Goal: Task Accomplishment & Management: Complete application form

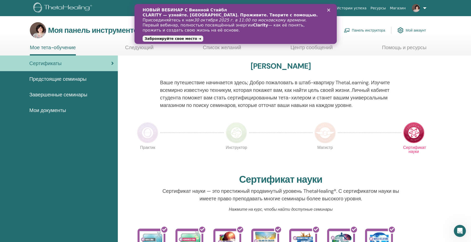
click at [368, 30] on font "Панель инструктора" at bounding box center [368, 30] width 33 height 5
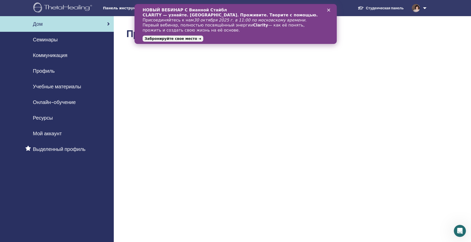
click at [328, 9] on icon "Закрыть" at bounding box center [328, 10] width 3 height 3
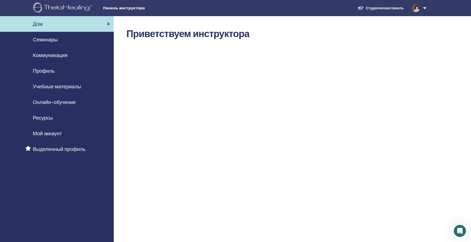
click at [51, 40] on font "Семинары" at bounding box center [45, 39] width 25 height 7
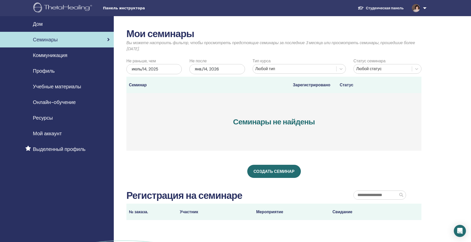
click at [176, 68] on div "июль/14, 2025" at bounding box center [153, 69] width 55 height 10
click at [180, 83] on span "В следующем месяце" at bounding box center [180, 82] width 0 height 5
click at [154, 119] on div "16" at bounding box center [154, 120] width 7 height 7
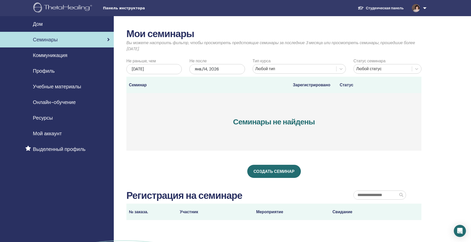
drag, startPoint x: 242, startPoint y: 68, endPoint x: 239, endPoint y: 67, distance: 3.1
click at [241, 68] on div "янв./14, 2026" at bounding box center [216, 69] width 55 height 10
click at [201, 136] on font "27" at bounding box center [201, 137] width 4 height 4
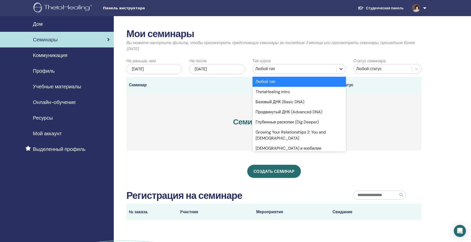
click at [342, 69] on icon at bounding box center [341, 69] width 3 height 2
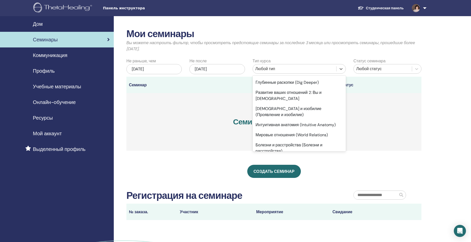
scroll to position [51, 0]
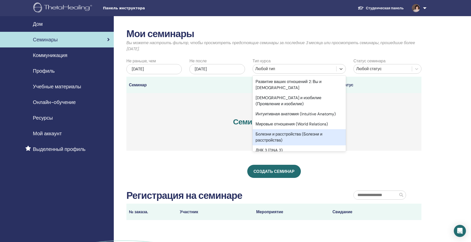
click at [302, 132] on font "Болезни и расстройства (Болезни и расстройства)" at bounding box center [289, 137] width 67 height 11
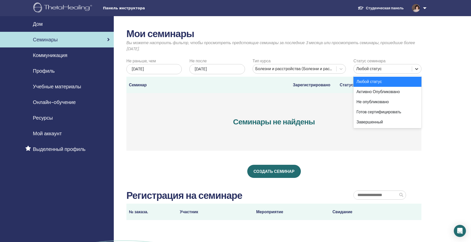
click at [418, 70] on icon at bounding box center [416, 68] width 5 height 5
click at [376, 79] on font "Любой статус" at bounding box center [370, 81] width 26 height 5
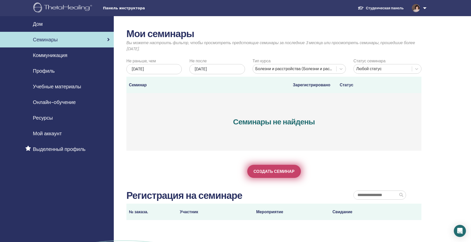
click at [266, 172] on font "Создать семинар" at bounding box center [274, 171] width 41 height 5
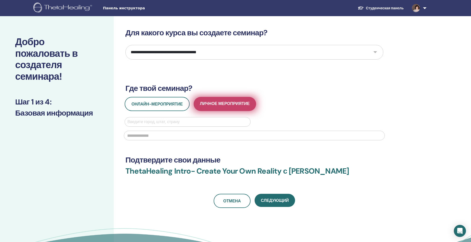
click at [214, 104] on span "Личное мероприятие" at bounding box center [225, 104] width 50 height 6
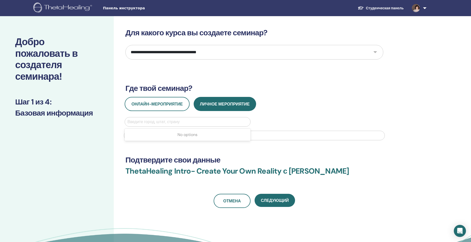
click at [132, 122] on div at bounding box center [187, 122] width 120 height 7
click at [375, 52] on select "**********" at bounding box center [254, 52] width 258 height 15
select select "*"
click at [125, 45] on select "**********" at bounding box center [254, 52] width 258 height 15
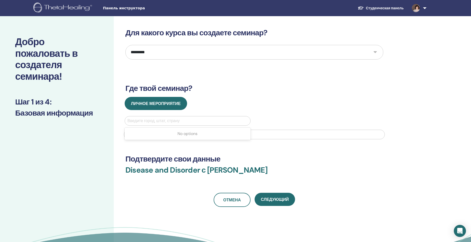
click at [137, 120] on div at bounding box center [187, 121] width 120 height 7
click at [198, 121] on div at bounding box center [187, 121] width 120 height 7
click at [197, 120] on div at bounding box center [187, 121] width 120 height 7
click at [158, 120] on div at bounding box center [187, 121] width 120 height 7
click at [134, 134] on input "text" at bounding box center [254, 135] width 261 height 10
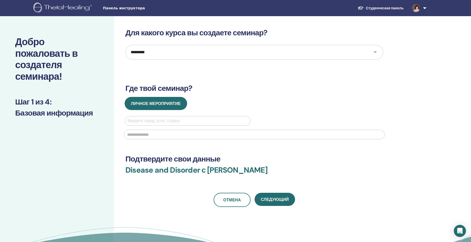
type input "**********"
type input "******"
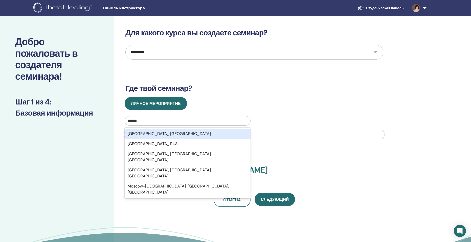
click at [141, 135] on div "Moscow, RUS" at bounding box center [188, 134] width 126 height 10
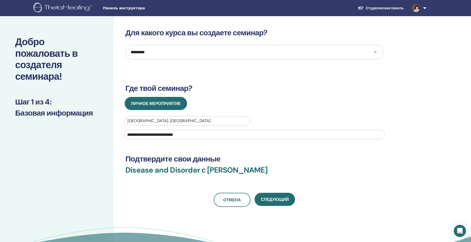
click at [375, 52] on select "**********" at bounding box center [254, 52] width 258 height 15
click at [125, 45] on select "**********" at bounding box center [254, 52] width 258 height 15
click at [273, 200] on span "Следующий" at bounding box center [275, 199] width 28 height 5
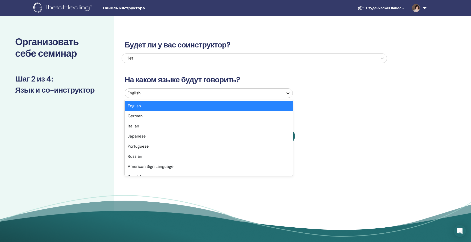
click at [288, 92] on icon at bounding box center [287, 93] width 5 height 5
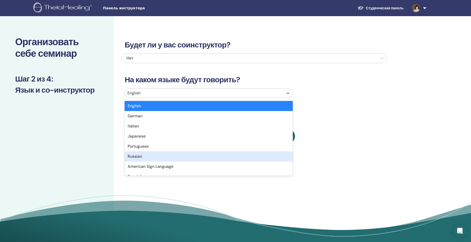
click at [140, 158] on div "Russian" at bounding box center [209, 157] width 168 height 10
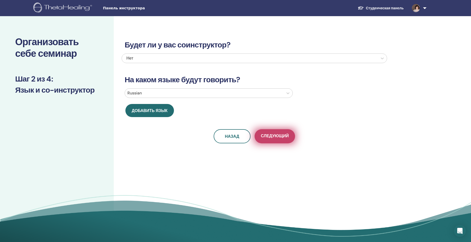
click at [273, 135] on span "Следующий" at bounding box center [275, 137] width 28 height 6
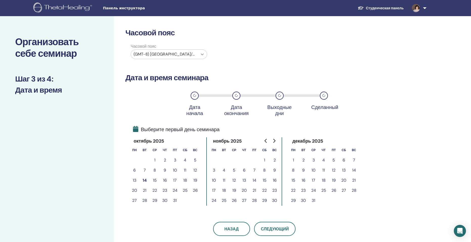
click at [202, 54] on icon at bounding box center [202, 54] width 5 height 5
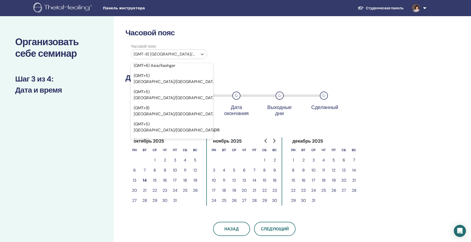
scroll to position [4765, 0]
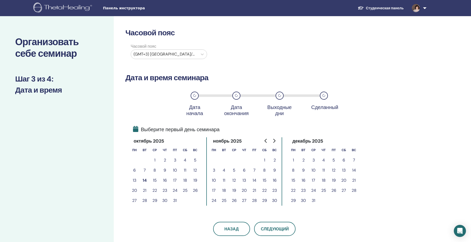
click at [165, 180] on button "16" at bounding box center [165, 181] width 10 height 10
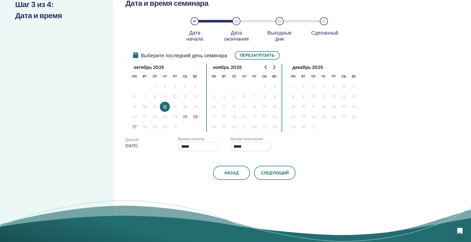
scroll to position [76, 0]
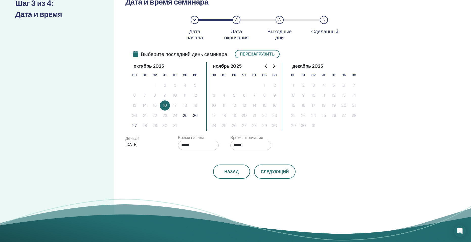
click at [236, 19] on icon at bounding box center [236, 19] width 3 height 3
click at [280, 20] on icon at bounding box center [279, 19] width 3 height 3
click at [134, 125] on button "27" at bounding box center [134, 126] width 10 height 10
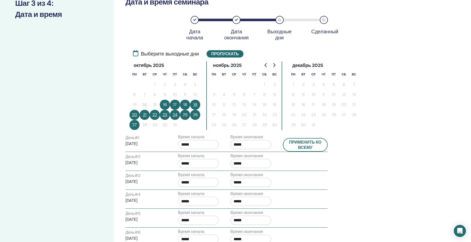
click at [142, 114] on button "21" at bounding box center [145, 115] width 10 height 10
click at [154, 115] on button "22" at bounding box center [155, 115] width 10 height 10
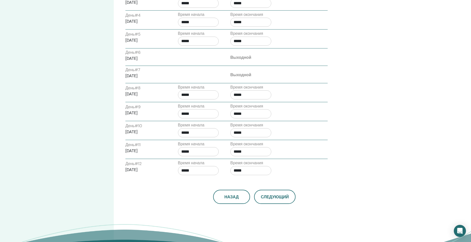
scroll to position [278, 0]
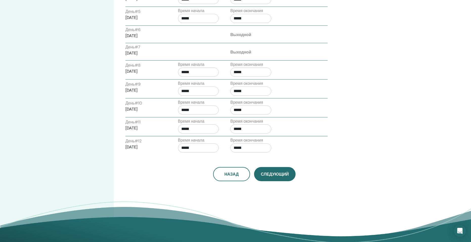
click at [271, 175] on span "Следующий" at bounding box center [275, 174] width 28 height 5
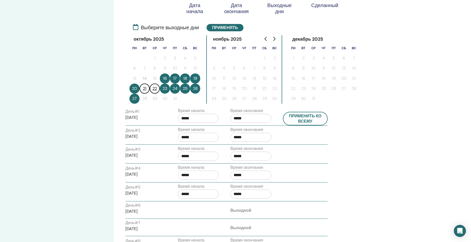
scroll to position [101, 0]
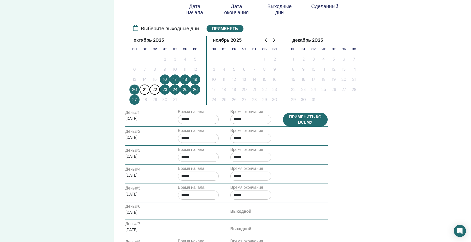
click at [291, 116] on button "Применить ко всему" at bounding box center [305, 120] width 45 height 14
click at [305, 120] on button "Применить ко всему" at bounding box center [305, 120] width 45 height 14
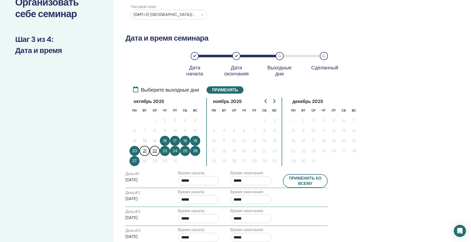
scroll to position [25, 0]
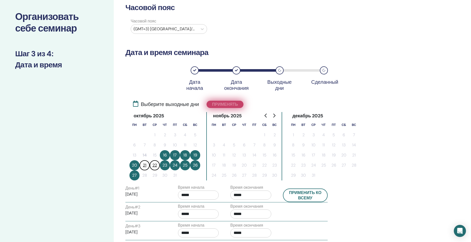
click at [225, 103] on button "Применять" at bounding box center [225, 104] width 37 height 7
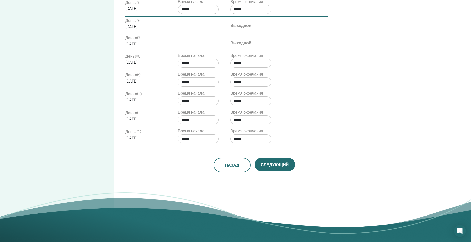
scroll to position [303, 0]
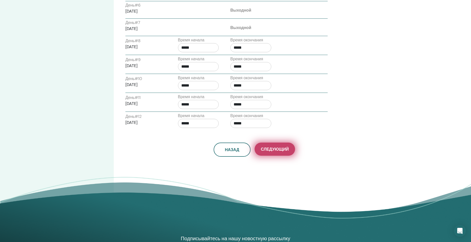
click at [271, 149] on span "Следующий" at bounding box center [275, 149] width 28 height 5
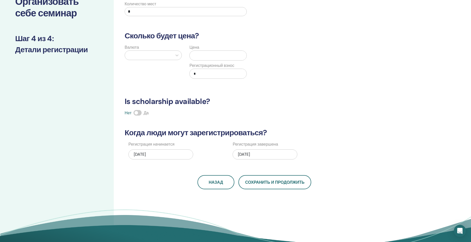
scroll to position [24, 0]
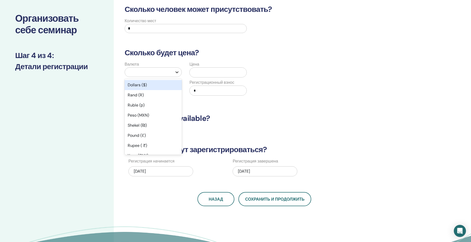
click at [176, 71] on icon at bounding box center [176, 72] width 5 height 5
click at [138, 106] on div "Ruble (р)" at bounding box center [153, 105] width 57 height 10
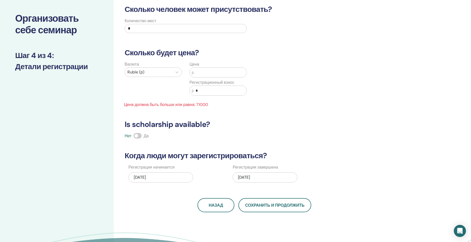
click at [197, 73] on input "text" at bounding box center [220, 73] width 53 height 10
click at [193, 74] on span "р" at bounding box center [193, 72] width 2 height 5
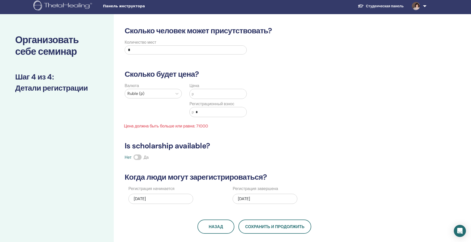
scroll to position [0, 0]
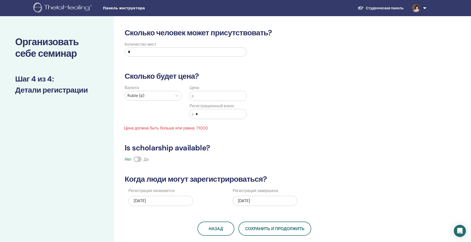
click at [194, 95] on input "text" at bounding box center [220, 96] width 53 height 10
click at [192, 95] on span "р" at bounding box center [193, 96] width 2 height 5
click at [195, 96] on input "text" at bounding box center [220, 96] width 53 height 10
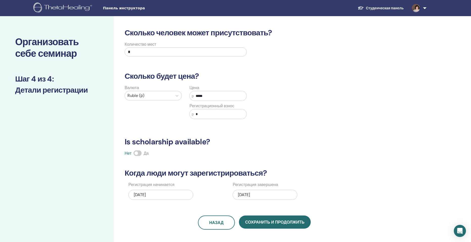
type input "*****"
click at [195, 114] on input "*" at bounding box center [220, 114] width 53 height 10
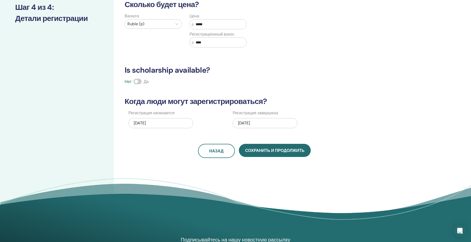
scroll to position [76, 0]
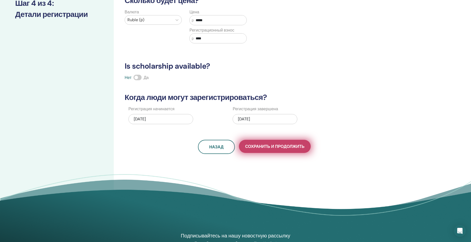
type input "****"
click at [268, 147] on span "Сохранить и продолжить" at bounding box center [274, 146] width 59 height 5
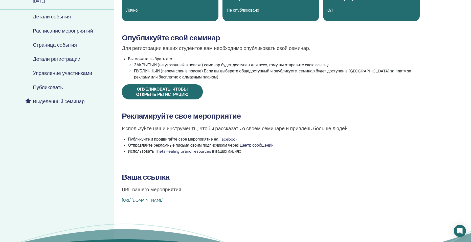
scroll to position [76, 0]
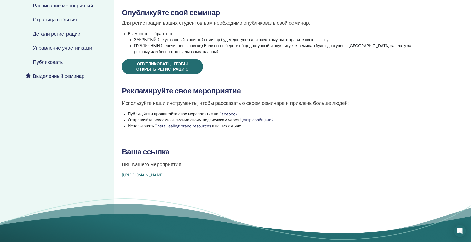
drag, startPoint x: 239, startPoint y: 174, endPoint x: 116, endPoint y: 182, distance: 123.9
click at [116, 182] on div "Disease and Disorder Тип события Лично Статус события Не опубликовано Регистрац…" at bounding box center [271, 94] width 314 height 309
click at [252, 154] on h3 "Ваша ссылка" at bounding box center [271, 152] width 298 height 9
drag, startPoint x: 238, startPoint y: 174, endPoint x: 121, endPoint y: 183, distance: 118.2
click at [121, 183] on div "Disease and Disorder Тип события Лично Статус события Не опубликовано Регистрац…" at bounding box center [271, 94] width 314 height 309
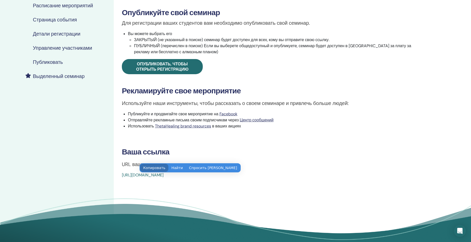
click at [151, 168] on button "Копировать" at bounding box center [154, 168] width 28 height 8
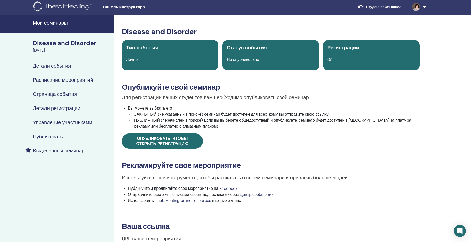
scroll to position [0, 0]
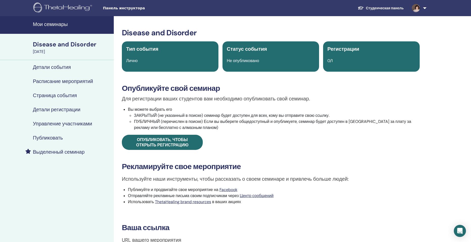
click at [53, 136] on h4 "Публиковать" at bounding box center [48, 138] width 30 height 6
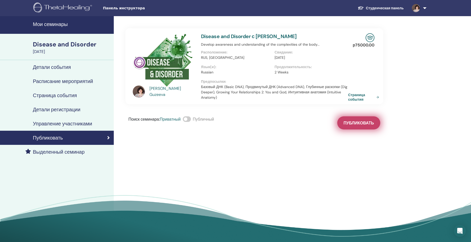
click at [353, 123] on span "Публиковать" at bounding box center [359, 123] width 30 height 5
click at [70, 110] on h4 "Детали регистрации" at bounding box center [57, 110] width 48 height 6
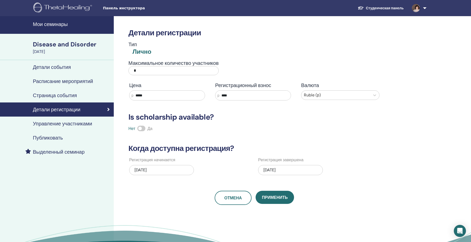
click at [68, 123] on h4 "Управление участниками" at bounding box center [62, 124] width 59 height 6
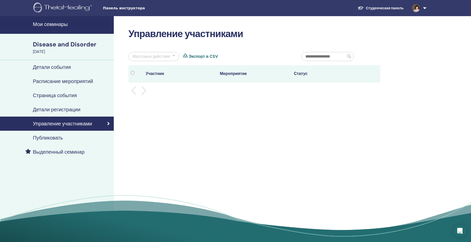
click at [58, 139] on h4 "Публиковать" at bounding box center [48, 138] width 30 height 6
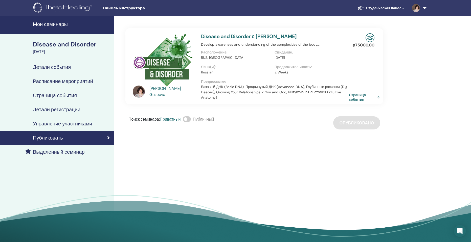
click at [380, 97] on link "Страница события" at bounding box center [365, 97] width 33 height 9
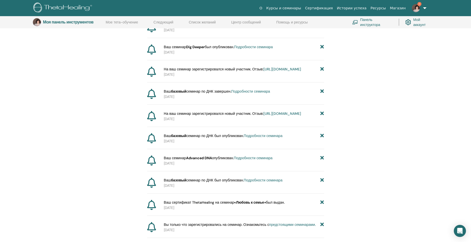
scroll to position [139, 0]
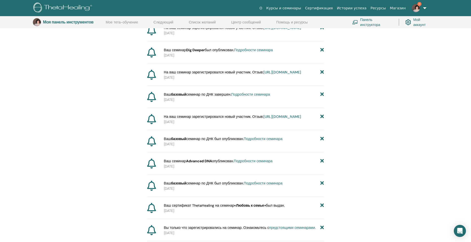
click at [419, 3] on font "1" at bounding box center [419, 3] width 1 height 3
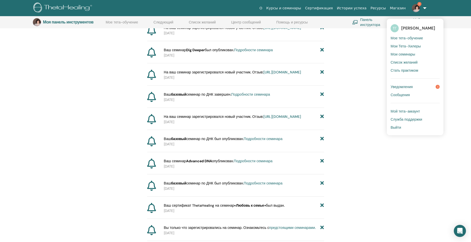
click at [403, 87] on font "Уведомления" at bounding box center [402, 87] width 22 height 5
